Goal: Information Seeking & Learning: Learn about a topic

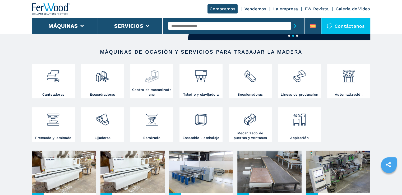
click at [162, 81] on div at bounding box center [152, 74] width 40 height 18
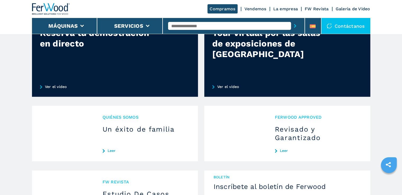
scroll to position [397, 0]
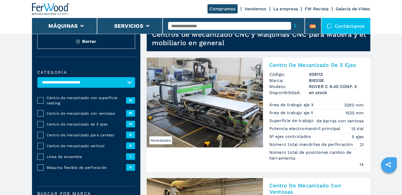
scroll to position [53, 0]
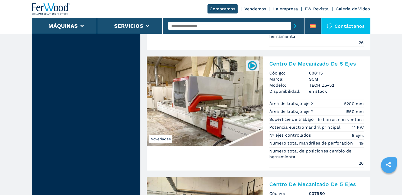
scroll to position [788, 0]
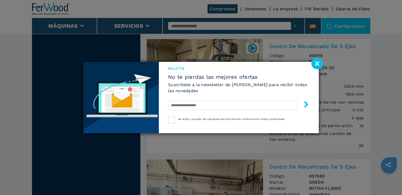
click at [317, 63] on image at bounding box center [317, 63] width 11 height 11
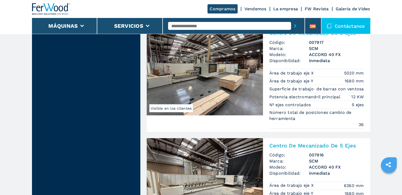
scroll to position [1290, 0]
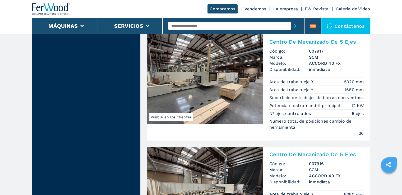
click at [298, 39] on h2 "Centro De Mecanizado De 5 Ejes" at bounding box center [316, 42] width 95 height 6
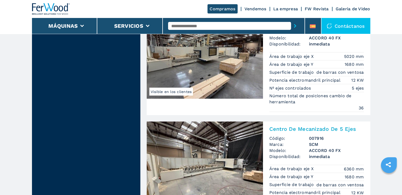
scroll to position [1343, 0]
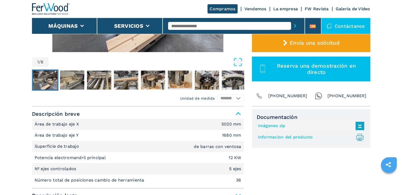
scroll to position [212, 0]
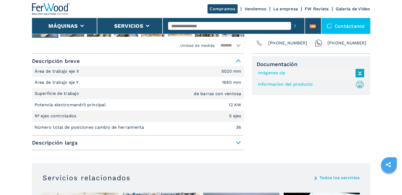
click at [239, 142] on span "Descripción larga" at bounding box center [138, 143] width 212 height 10
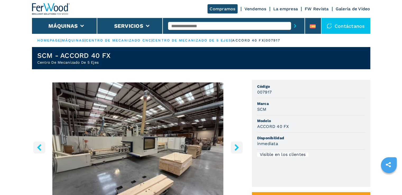
scroll to position [132, 0]
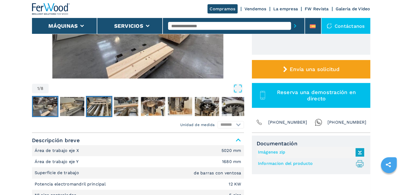
click at [102, 108] on img "Go to Slide 3" at bounding box center [99, 106] width 24 height 19
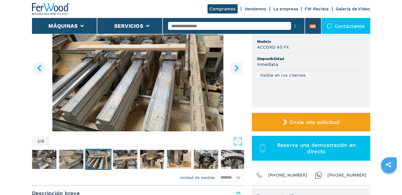
scroll to position [79, 0]
click at [75, 156] on img "Go to Slide 2" at bounding box center [71, 159] width 24 height 19
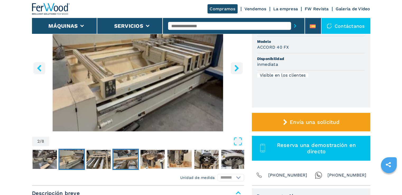
click at [128, 161] on img "Go to Slide 4" at bounding box center [125, 159] width 24 height 19
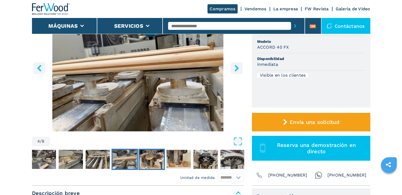
click at [155, 162] on img "Go to Slide 5" at bounding box center [151, 159] width 24 height 19
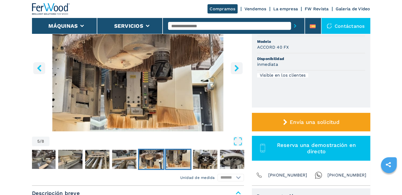
click at [177, 162] on img "Go to Slide 6" at bounding box center [178, 159] width 24 height 19
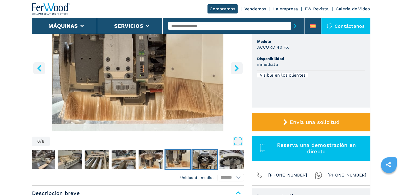
click at [200, 162] on img "Go to Slide 7" at bounding box center [205, 159] width 24 height 19
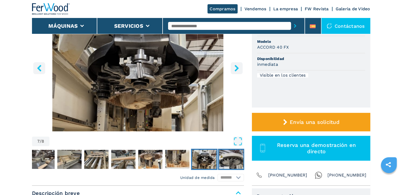
click at [227, 164] on img "Go to Slide 8" at bounding box center [231, 159] width 24 height 19
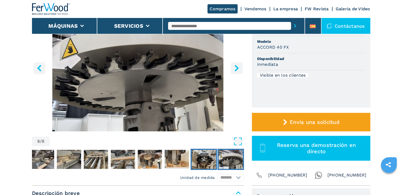
click at [205, 159] on img "Go to Slide 7" at bounding box center [204, 159] width 24 height 19
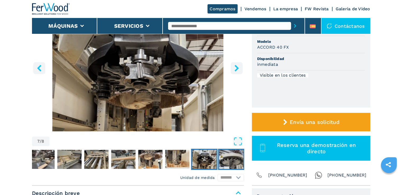
click at [229, 157] on img "Go to Slide 8" at bounding box center [231, 159] width 24 height 19
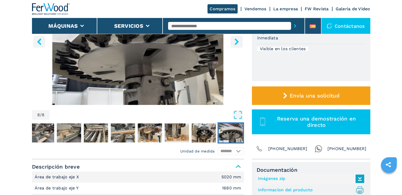
scroll to position [0, 0]
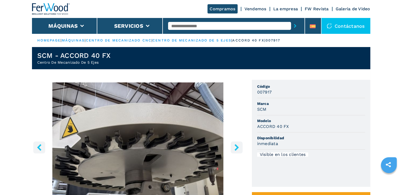
click at [234, 148] on icon "right-button" at bounding box center [236, 147] width 7 height 7
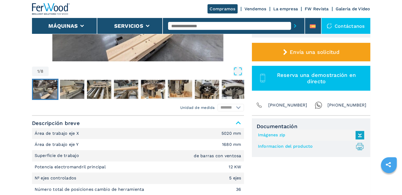
scroll to position [185, 0]
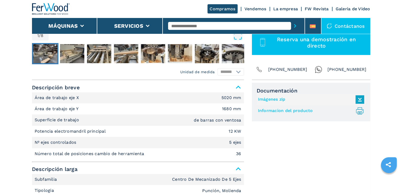
click at [290, 112] on link "Informacion del producto .prefix__st0{stroke-linecap:round;stroke-linejoin:roun…" at bounding box center [310, 111] width 104 height 9
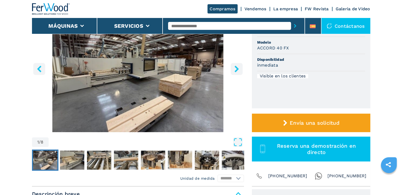
scroll to position [79, 0]
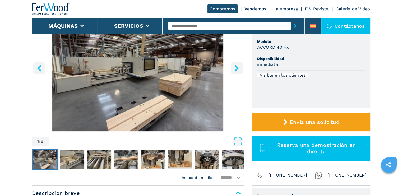
click at [237, 68] on icon "right-button" at bounding box center [237, 68] width 4 height 7
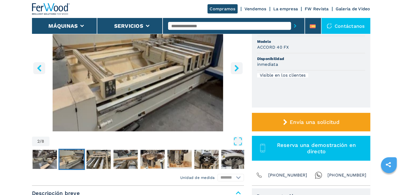
click at [237, 68] on icon "right-button" at bounding box center [237, 68] width 4 height 7
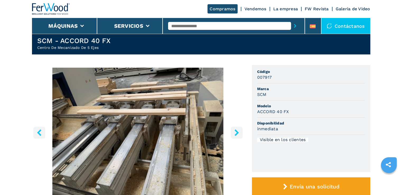
scroll to position [26, 0]
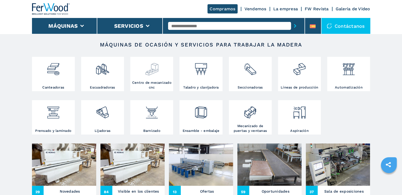
scroll to position [79, 0]
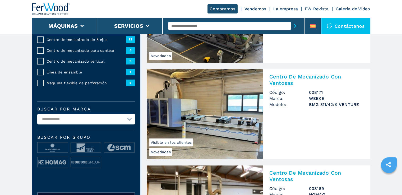
click at [135, 143] on div "**********" at bounding box center [86, 81] width 108 height 207
click at [119, 147] on img at bounding box center [119, 148] width 30 height 11
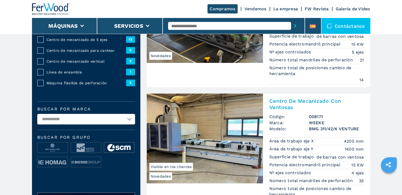
click at [124, 147] on img at bounding box center [119, 148] width 30 height 11
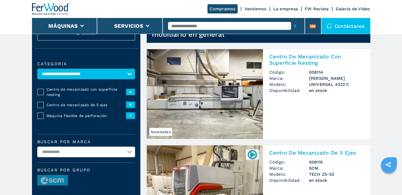
scroll to position [132, 0]
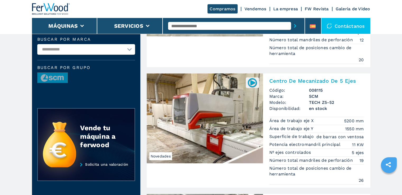
click at [303, 81] on h2 "Centro De Mecanizado De 5 Ejes" at bounding box center [316, 81] width 95 height 6
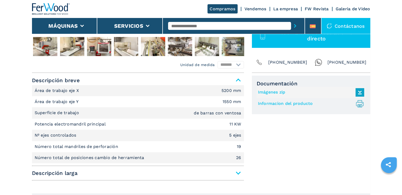
scroll to position [212, 0]
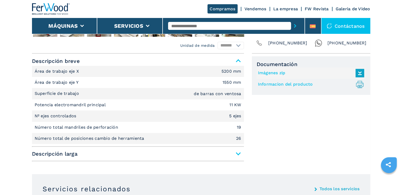
click at [237, 157] on span "Descripción larga" at bounding box center [138, 154] width 212 height 10
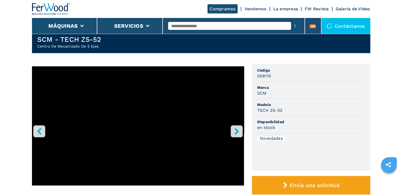
scroll to position [0, 0]
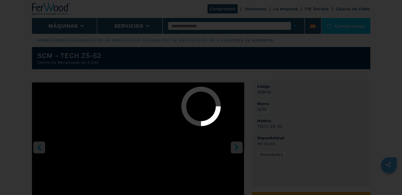
select select "**********"
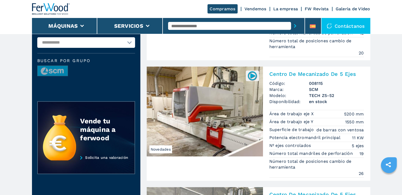
scroll to position [136, 0]
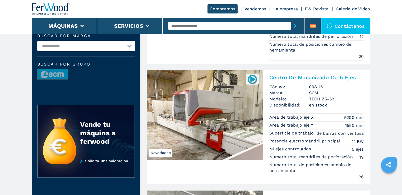
click at [298, 77] on h2 "Centro De Mecanizado De 5 Ejes" at bounding box center [316, 77] width 95 height 6
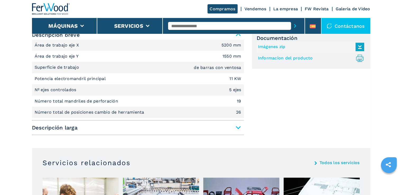
scroll to position [238, 0]
click at [288, 57] on link "Informacion del producto .prefix__st0{stroke-linecap:round;stroke-linejoin:roun…" at bounding box center [310, 58] width 104 height 9
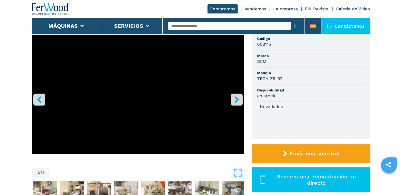
scroll to position [0, 0]
